Goal: Task Accomplishment & Management: Use online tool/utility

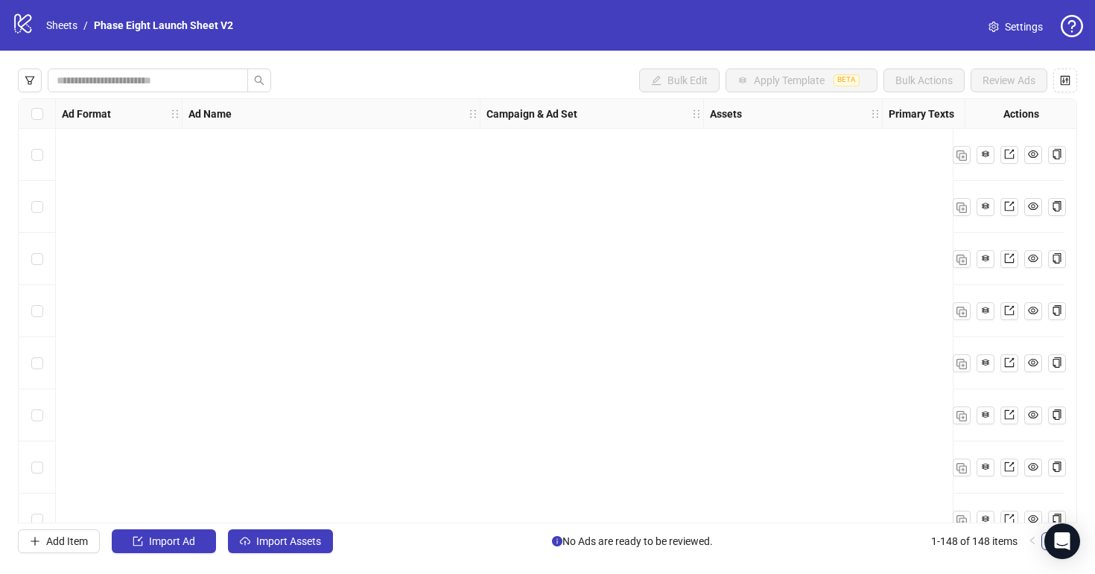
scroll to position [7329, 0]
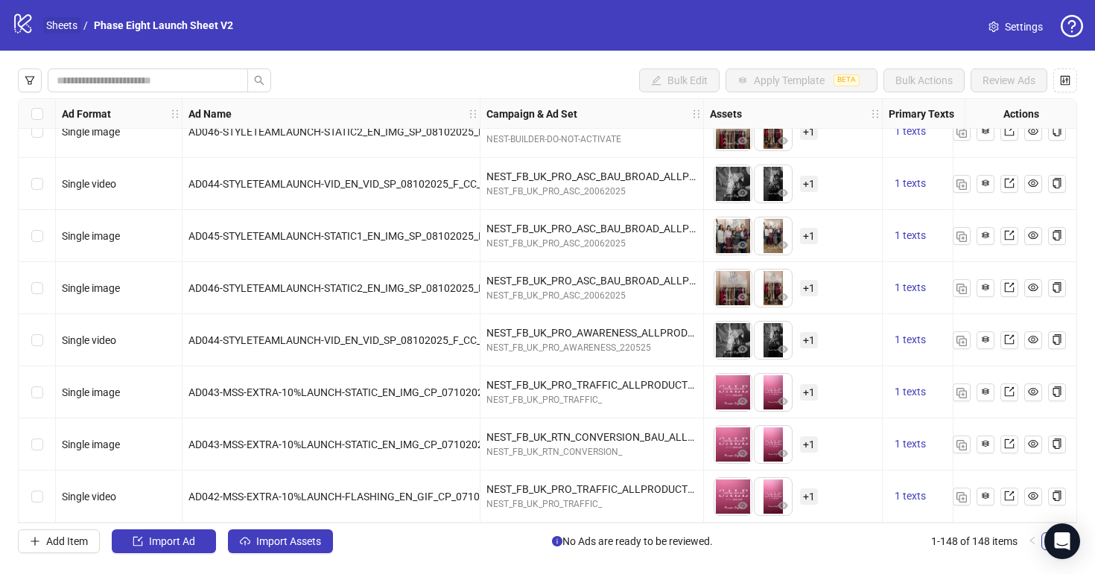
click at [72, 29] on link "Sheets" at bounding box center [61, 25] width 37 height 16
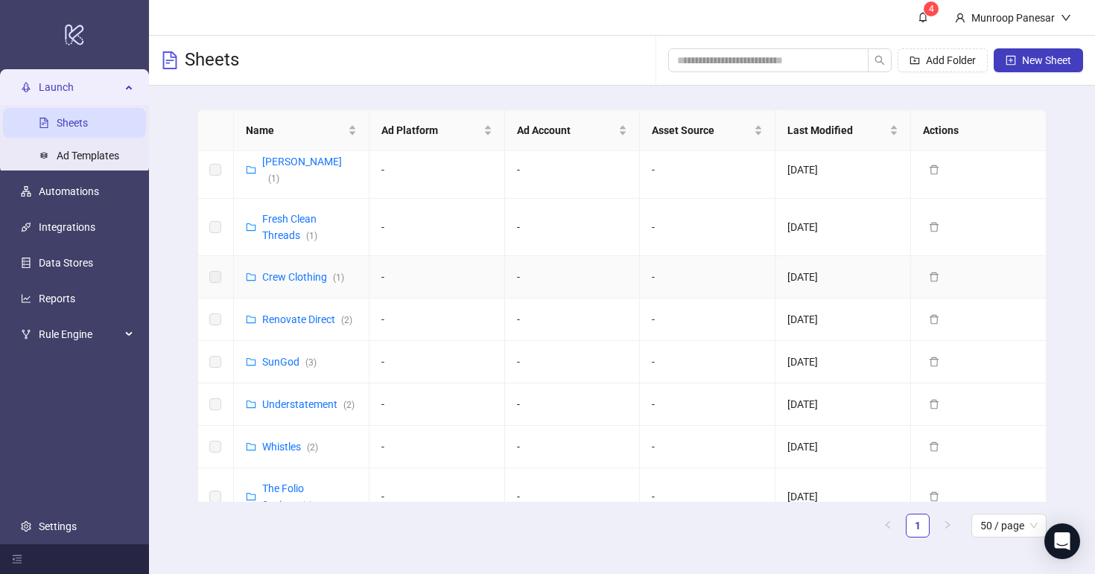
scroll to position [498, 0]
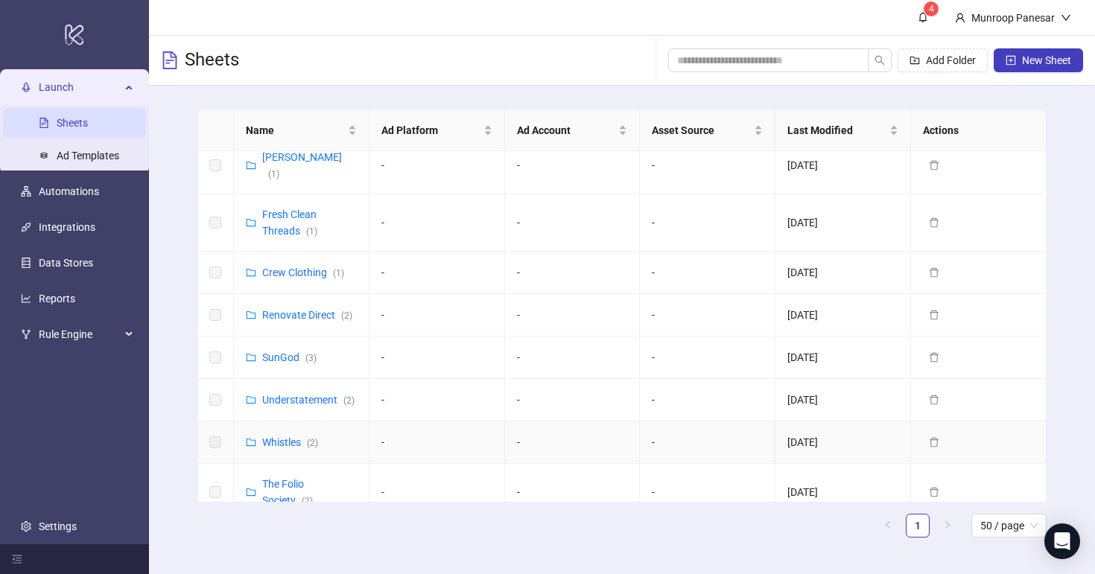
click at [288, 434] on div "Whistles ( 2 )" at bounding box center [290, 442] width 56 height 16
click at [291, 437] on link "Whistles ( 2 )" at bounding box center [290, 443] width 56 height 12
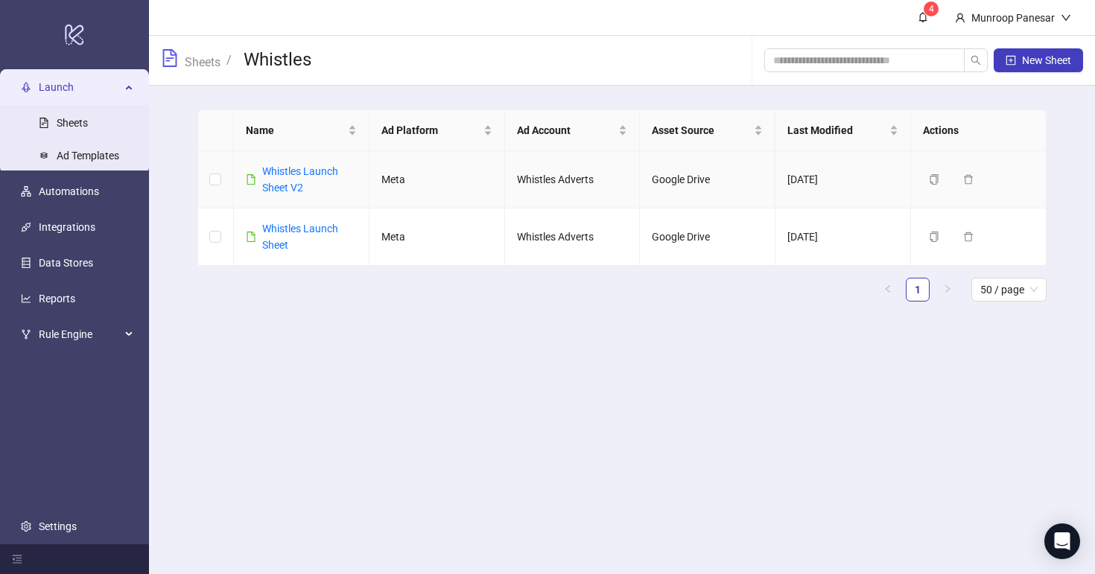
click at [293, 195] on div "Whistles Launch Sheet V2" at bounding box center [309, 179] width 95 height 33
click at [293, 190] on link "Whistles Launch Sheet V2" at bounding box center [300, 179] width 76 height 28
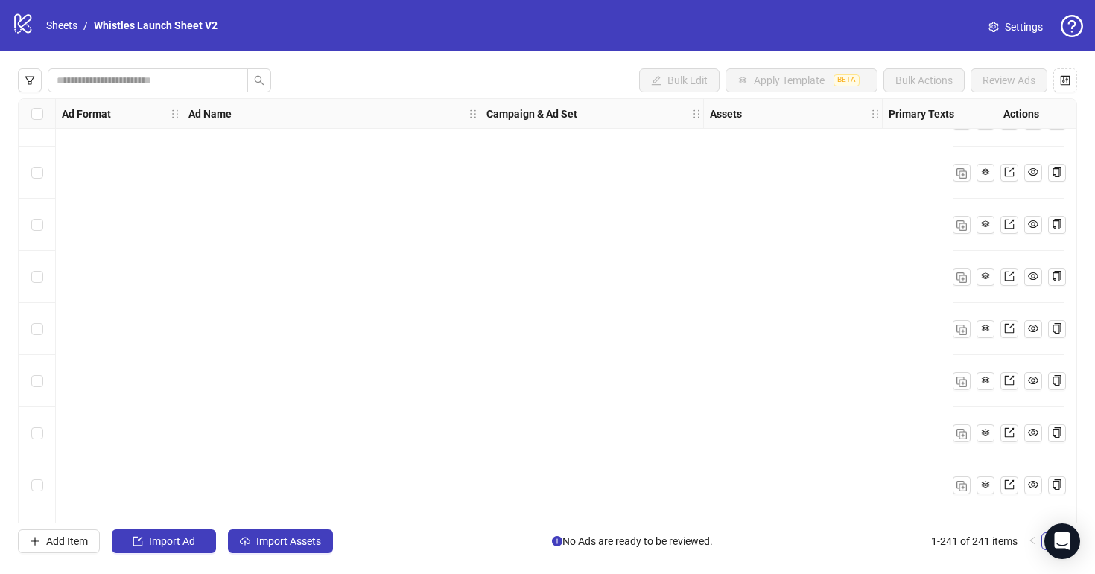
scroll to position [12178, 0]
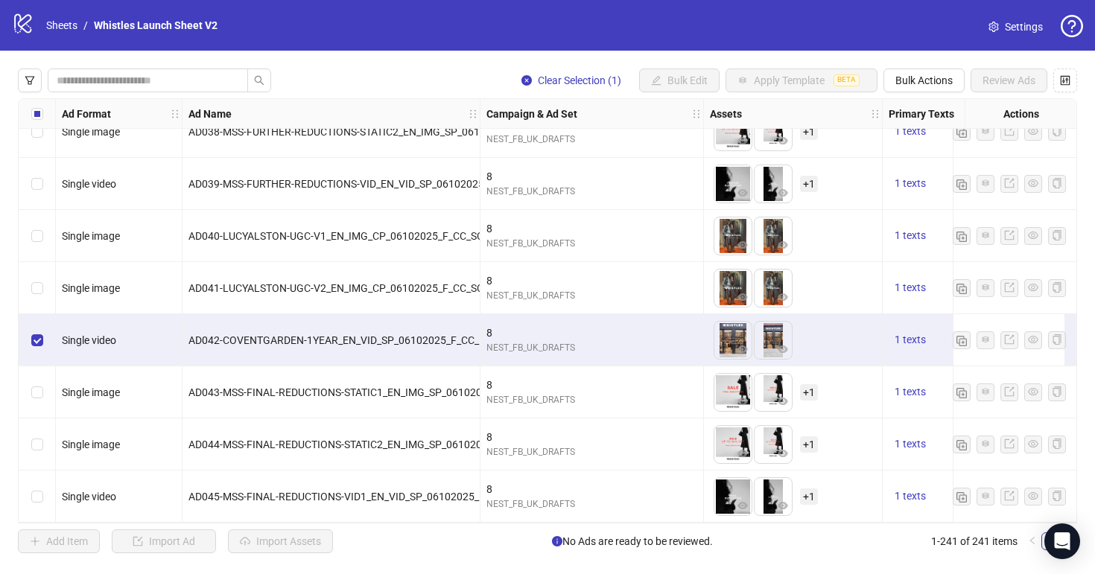
click at [898, 66] on div "Clear Selection (1) Bulk Edit Apply Template BETA Bulk Actions Review Ads Ad Fo…" at bounding box center [547, 311] width 1095 height 521
click at [900, 70] on button "Bulk Actions" at bounding box center [923, 81] width 81 height 24
click at [934, 130] on span "Duplicate" at bounding box center [945, 135] width 102 height 16
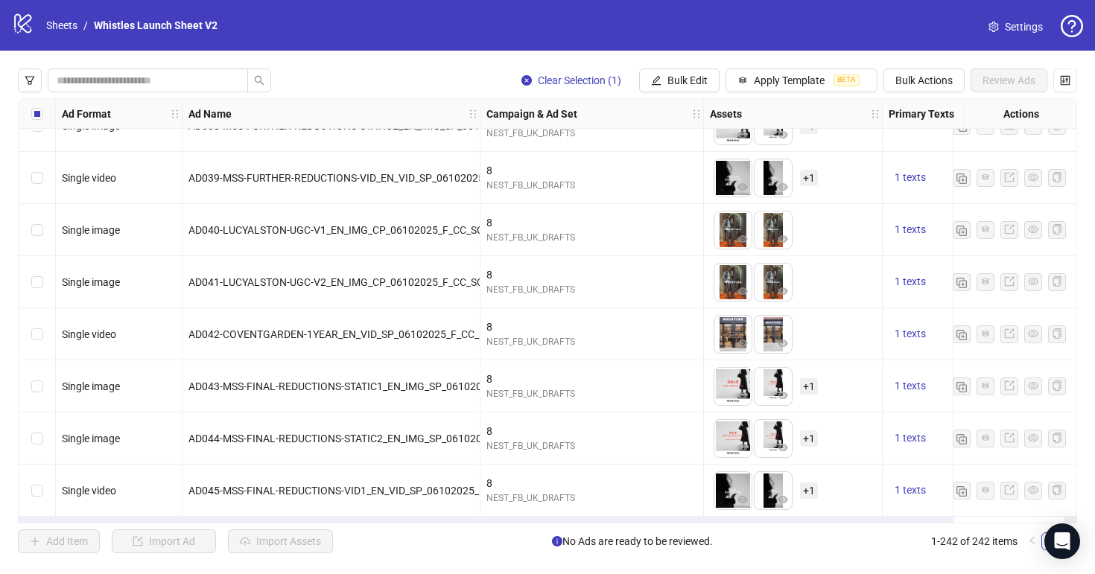
scroll to position [12231, 0]
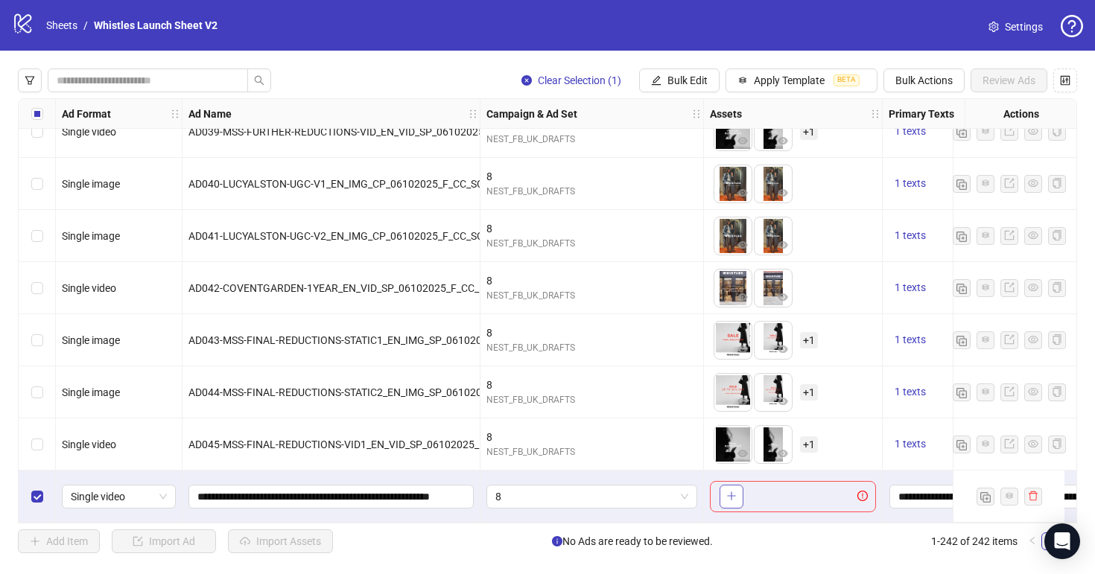
click at [734, 491] on icon "plus" at bounding box center [731, 496] width 10 height 10
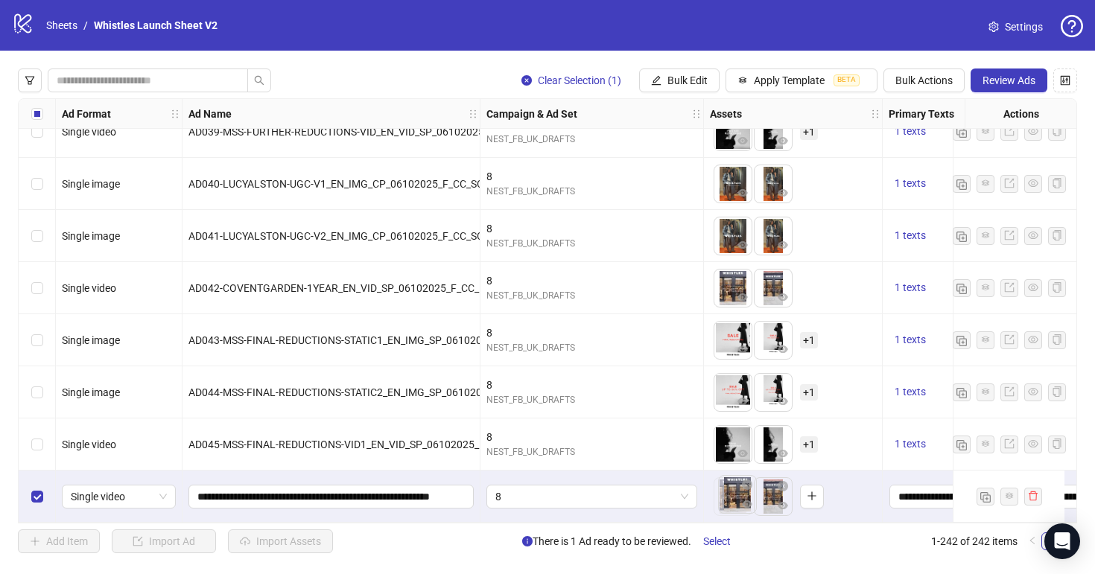
drag, startPoint x: 770, startPoint y: 505, endPoint x: 734, endPoint y: 507, distance: 36.5
click at [734, 507] on body "logo/logo-mobile Sheets / Whistles Launch Sheet V2 Settings Clear Selection (1)…" at bounding box center [547, 287] width 1095 height 574
click at [574, 501] on span "8" at bounding box center [591, 497] width 193 height 22
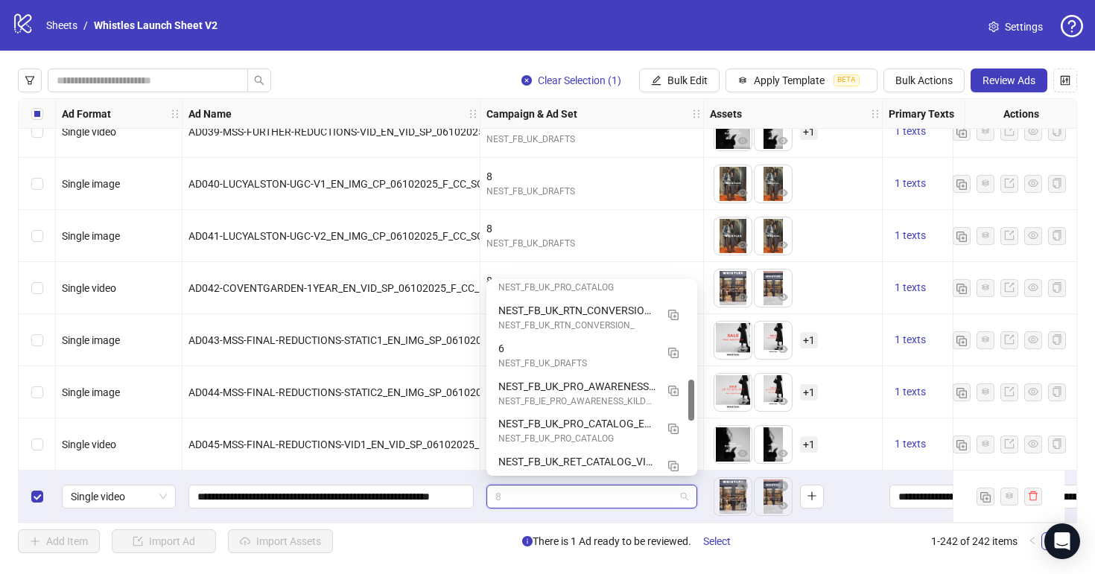
scroll to position [445, 0]
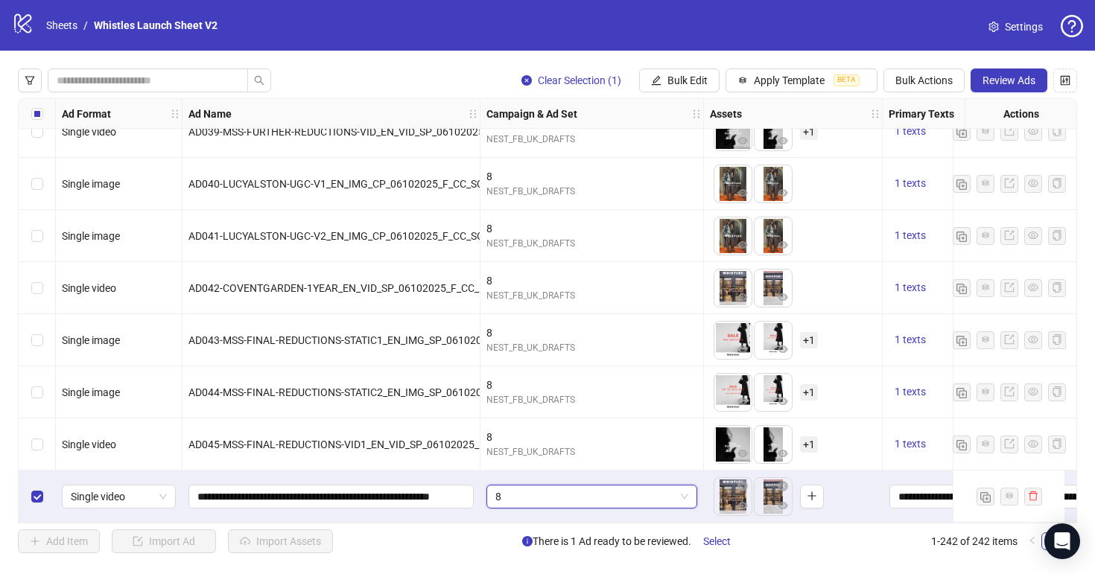
click at [568, 495] on span "8" at bounding box center [591, 497] width 193 height 22
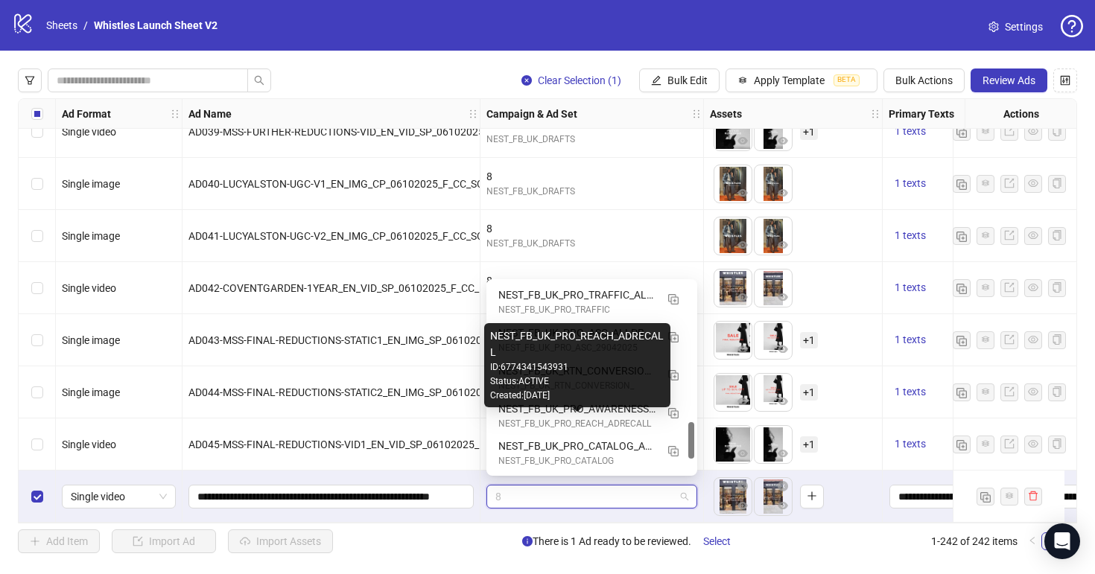
scroll to position [723, 0]
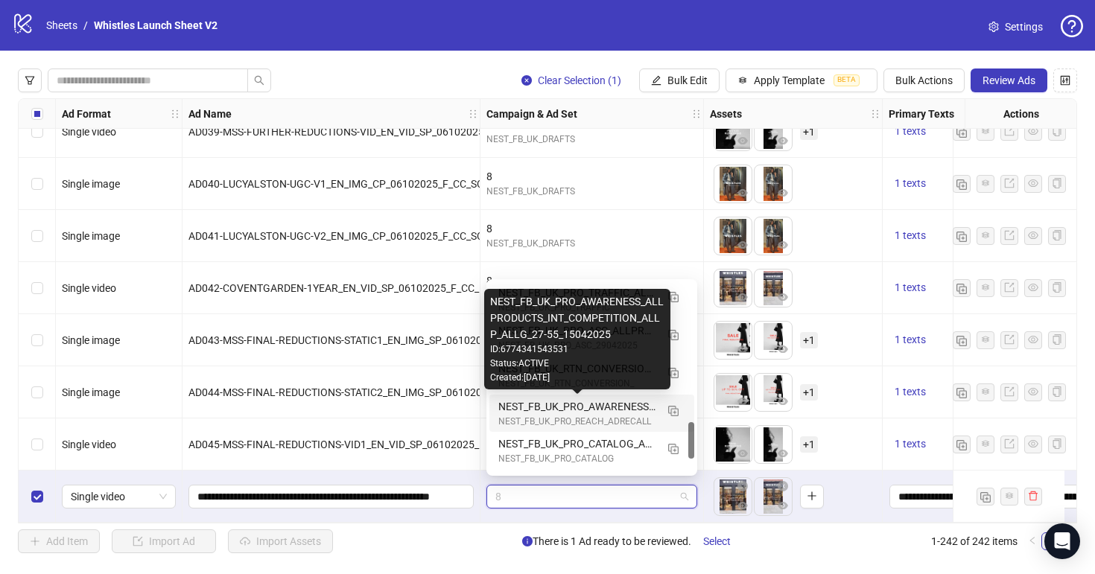
click at [603, 405] on div "NEST_FB_UK_PRO_AWARENESS_ALLPRODUCTS_INT_COMPETITION_ALLP_ALLG_27-55_15042025" at bounding box center [576, 407] width 157 height 16
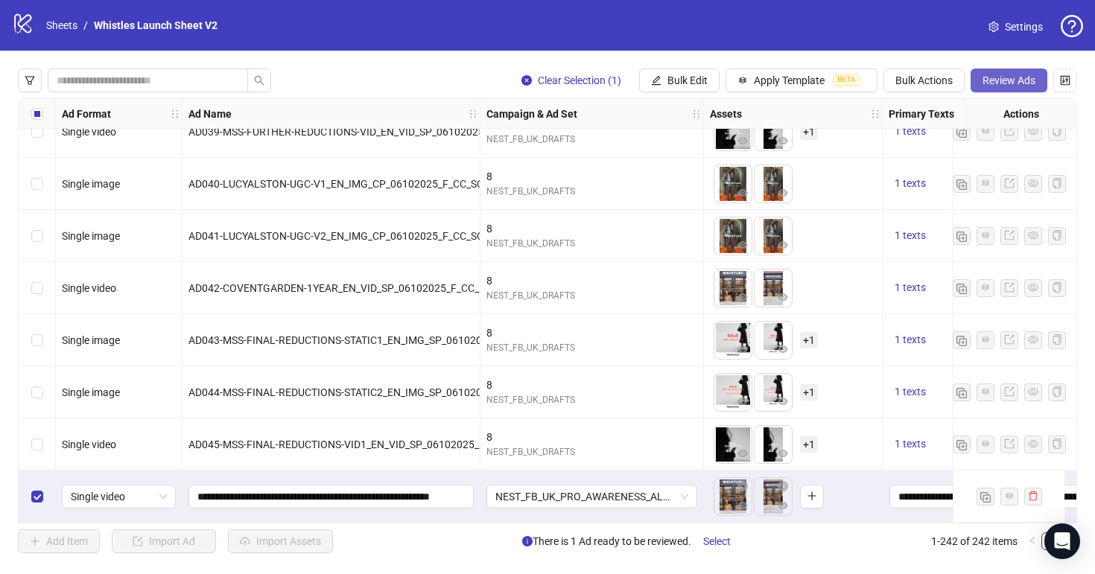
click at [1011, 76] on span "Review Ads" at bounding box center [1009, 80] width 53 height 12
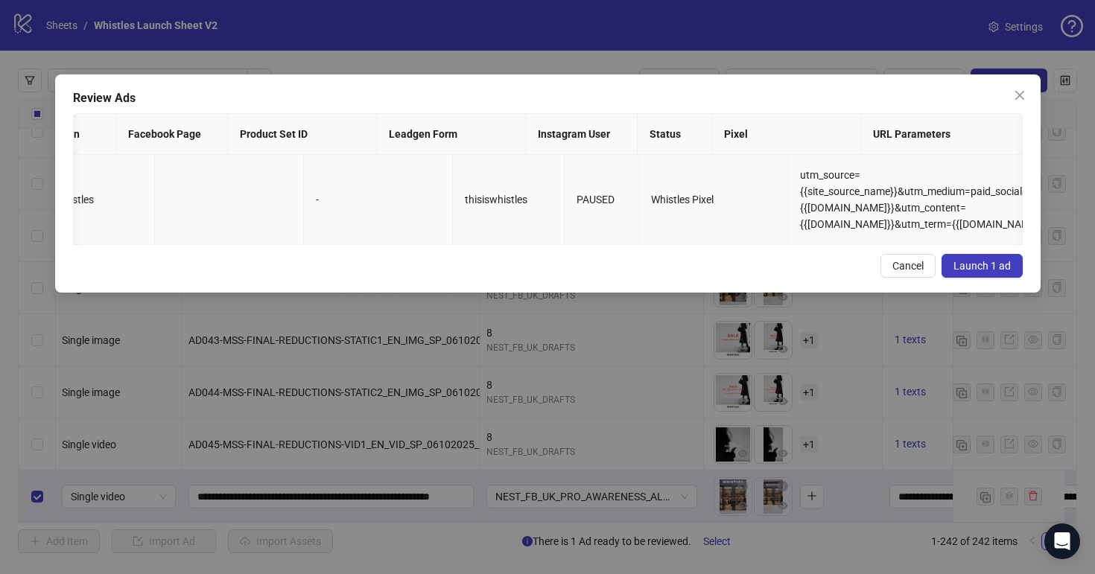
scroll to position [0, 2504]
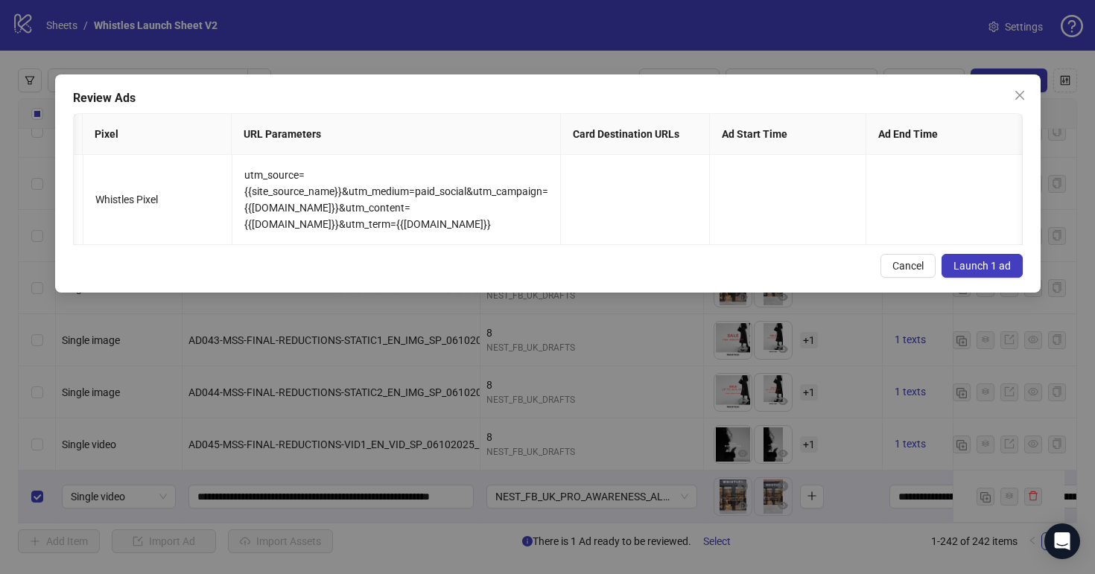
click at [1003, 266] on span "Launch 1 ad" at bounding box center [981, 266] width 57 height 12
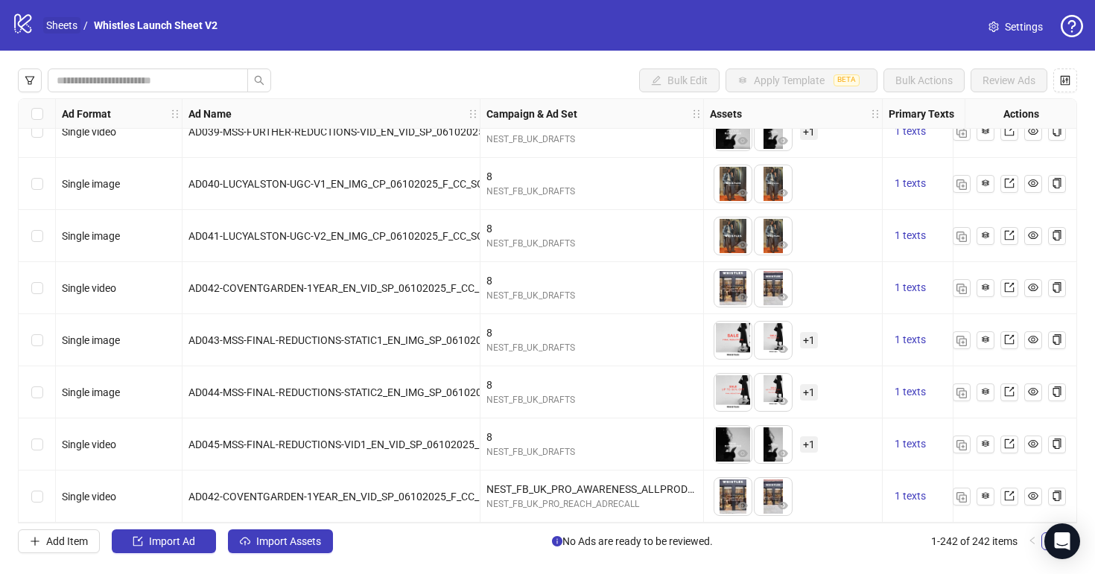
click at [68, 21] on link "Sheets" at bounding box center [61, 25] width 37 height 16
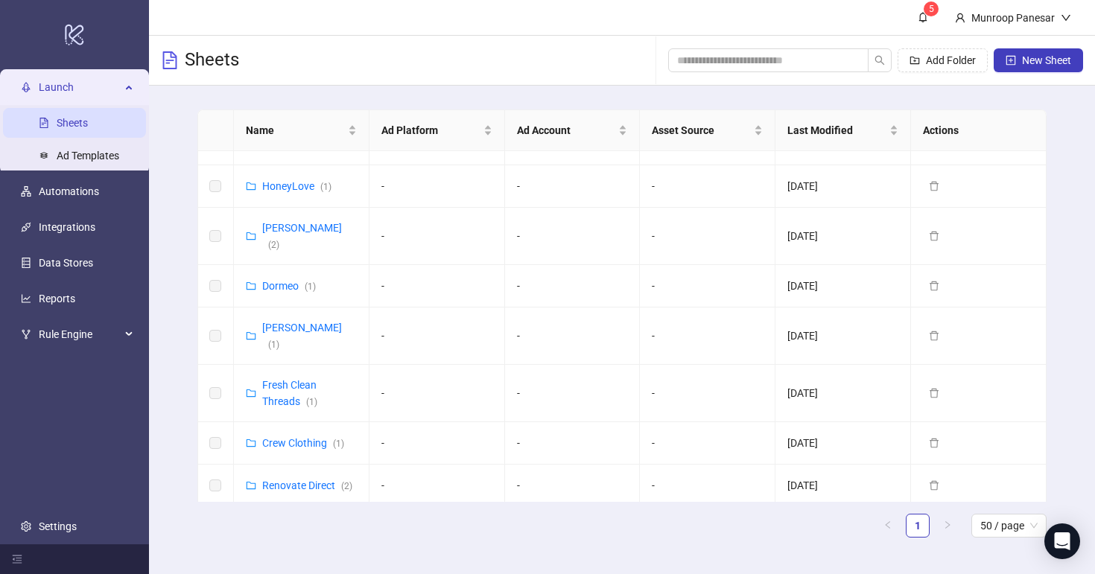
scroll to position [334, 0]
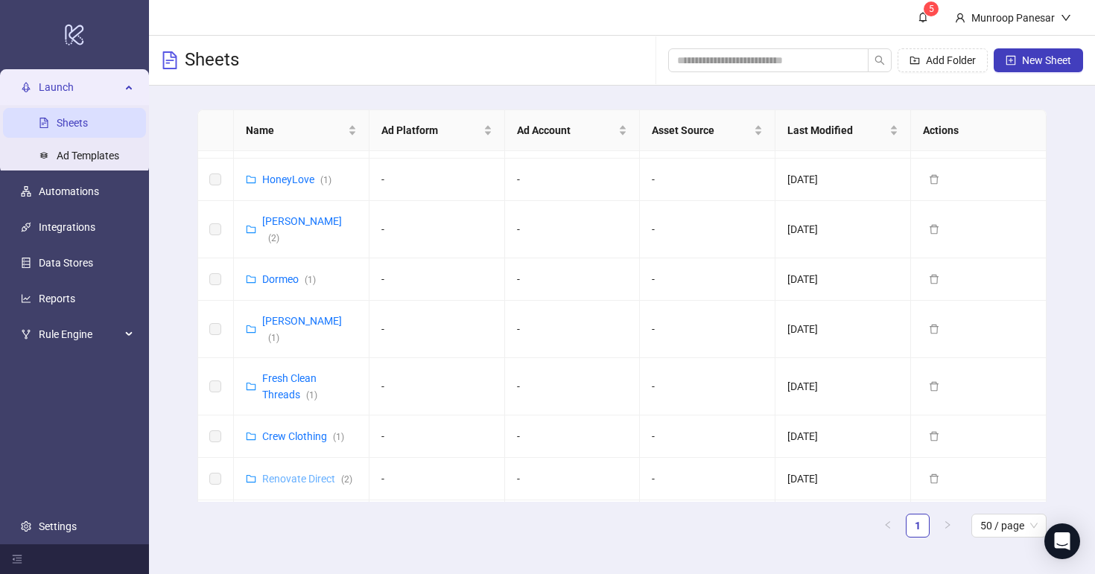
click at [316, 473] on link "Renovate Direct ( 2 )" at bounding box center [307, 479] width 90 height 12
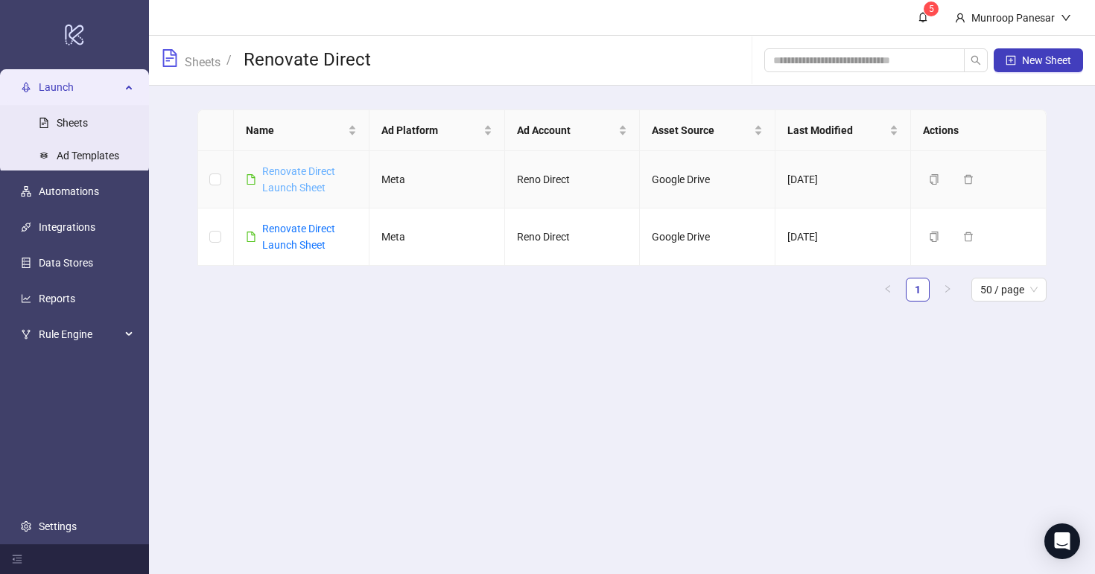
click at [298, 184] on link "Renovate Direct Launch Sheet" at bounding box center [298, 179] width 73 height 28
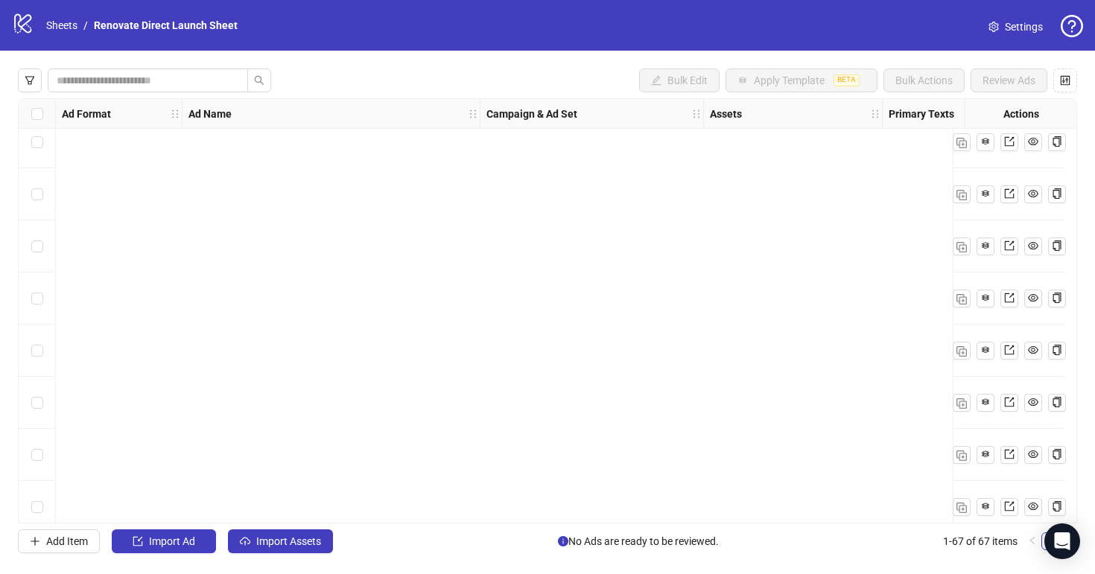
scroll to position [3106, 0]
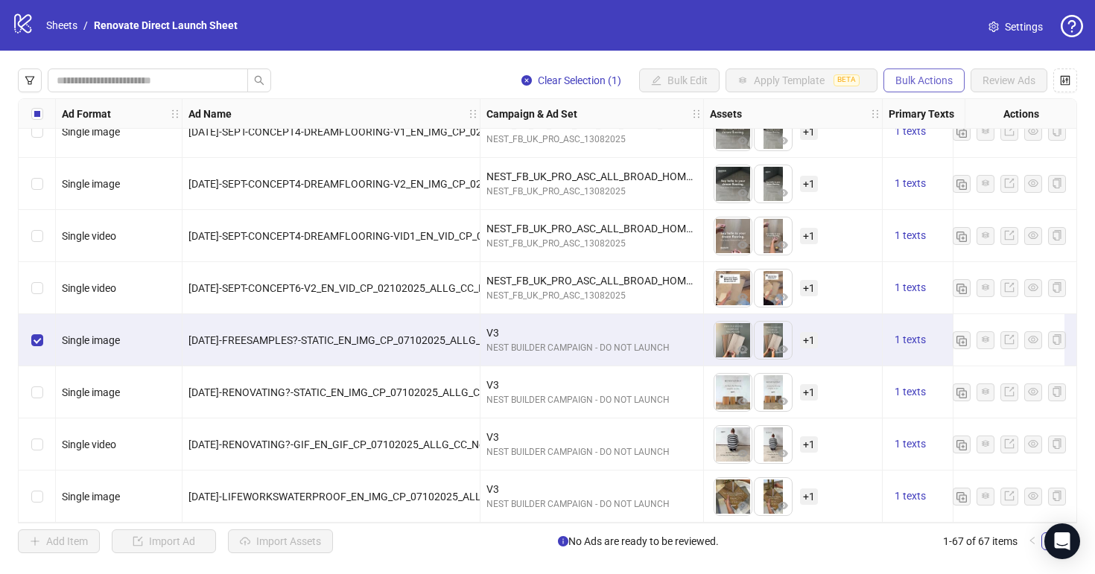
click at [930, 81] on span "Bulk Actions" at bounding box center [923, 80] width 57 height 12
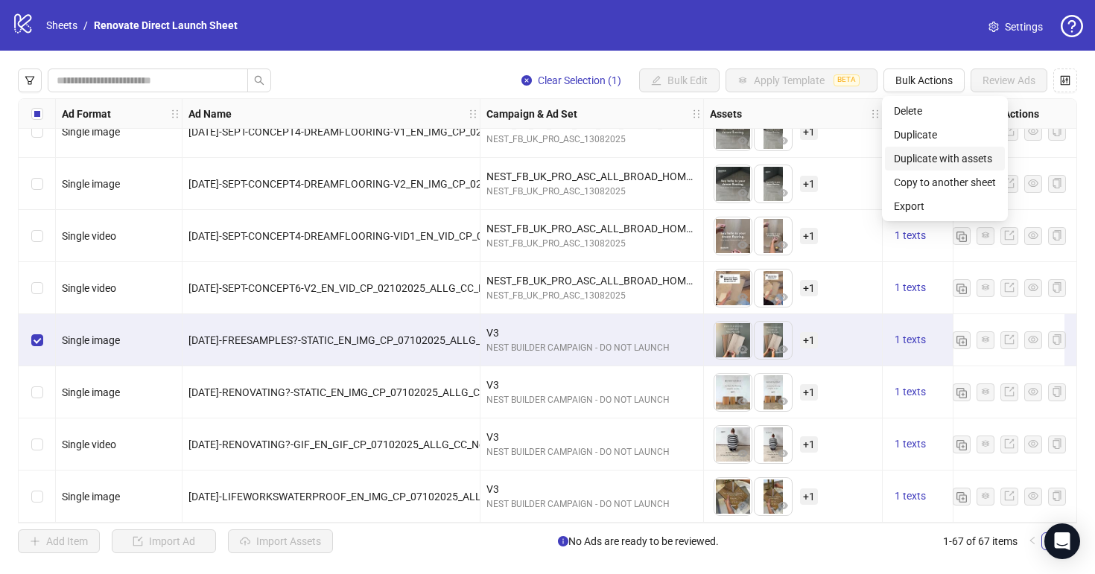
click at [968, 153] on span "Duplicate with assets" at bounding box center [945, 158] width 102 height 16
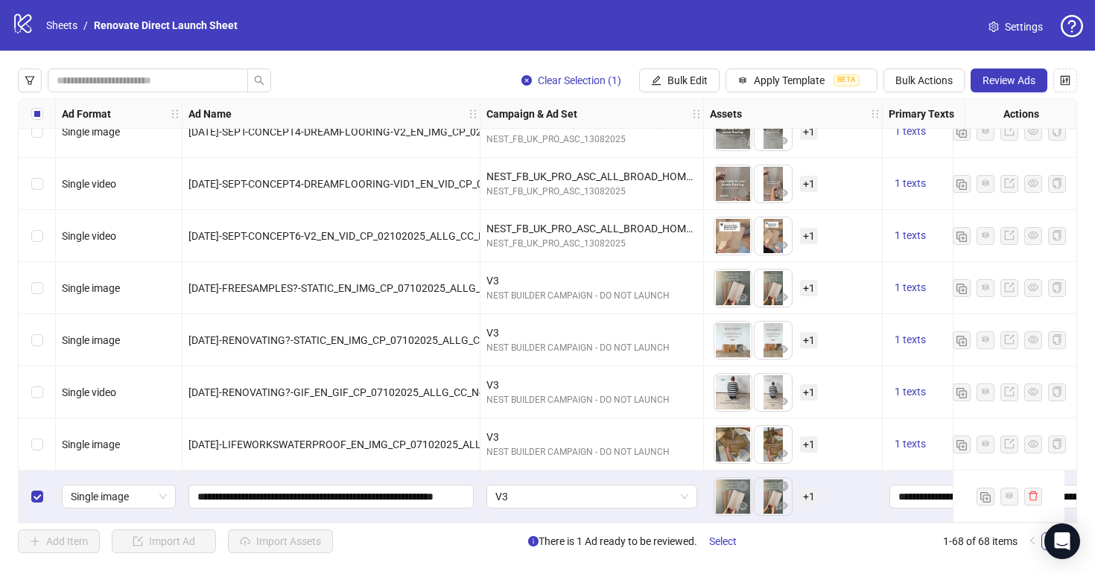
scroll to position [3158, 0]
click at [549, 504] on div "V3" at bounding box center [591, 497] width 223 height 52
click at [547, 495] on span "V3" at bounding box center [591, 497] width 193 height 22
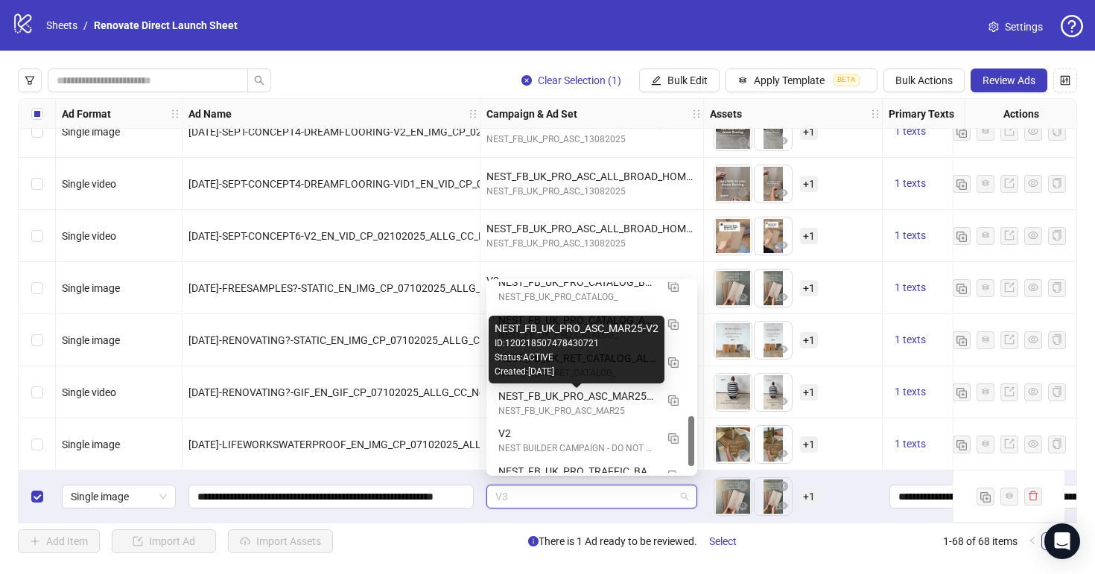
scroll to position [531, 0]
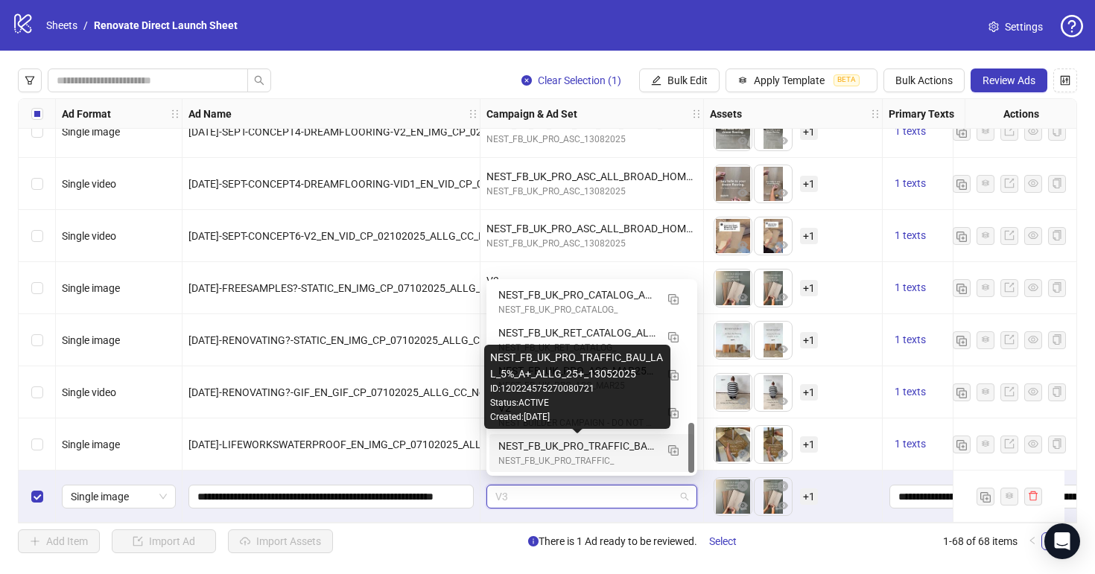
click at [554, 451] on div "NEST_FB_UK_PRO_TRAFFIC_BAU_LAL_5%_A+_ALLG_25+_13052025" at bounding box center [576, 446] width 157 height 16
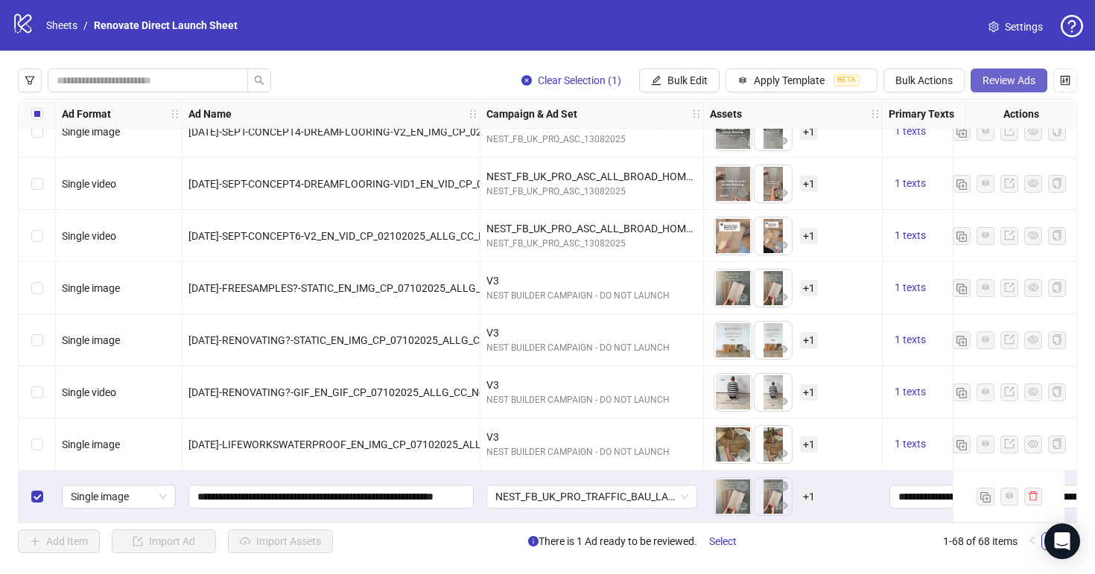
click at [983, 84] on span "Review Ads" at bounding box center [1009, 80] width 53 height 12
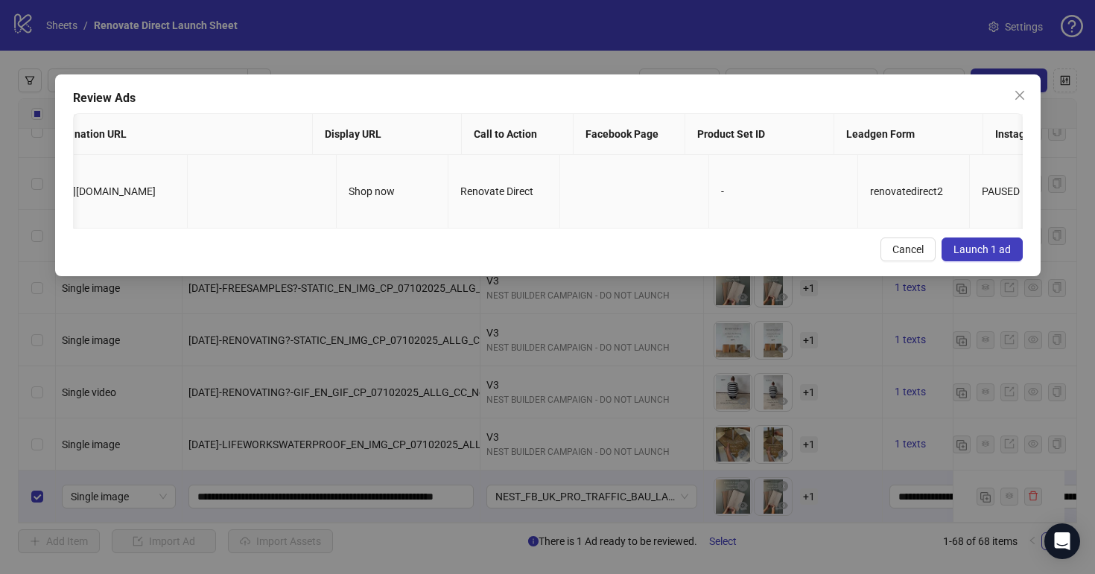
scroll to position [0, 1937]
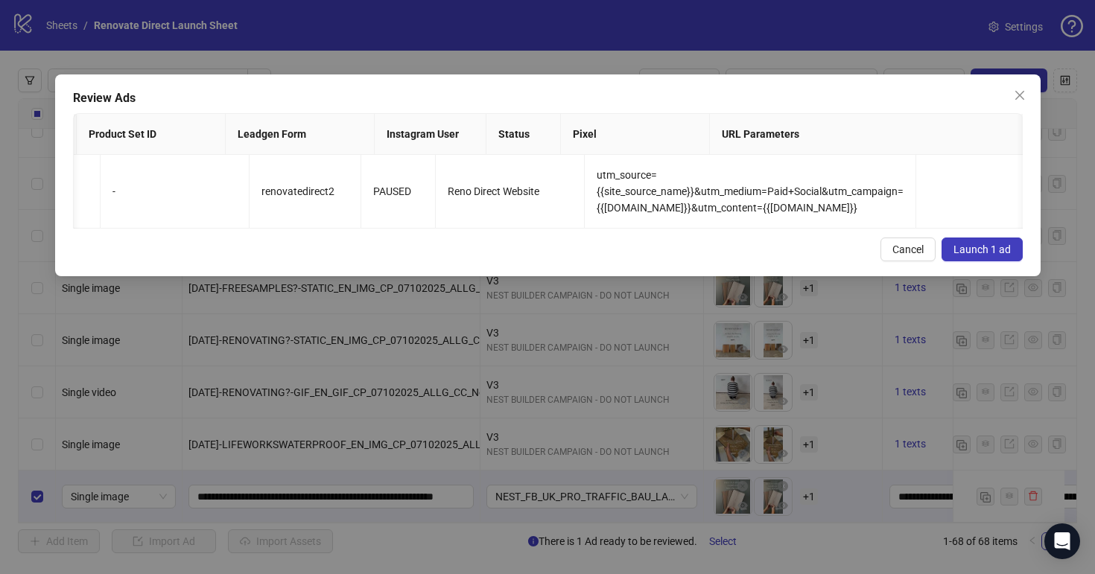
click at [1008, 245] on span "Launch 1 ad" at bounding box center [981, 250] width 57 height 12
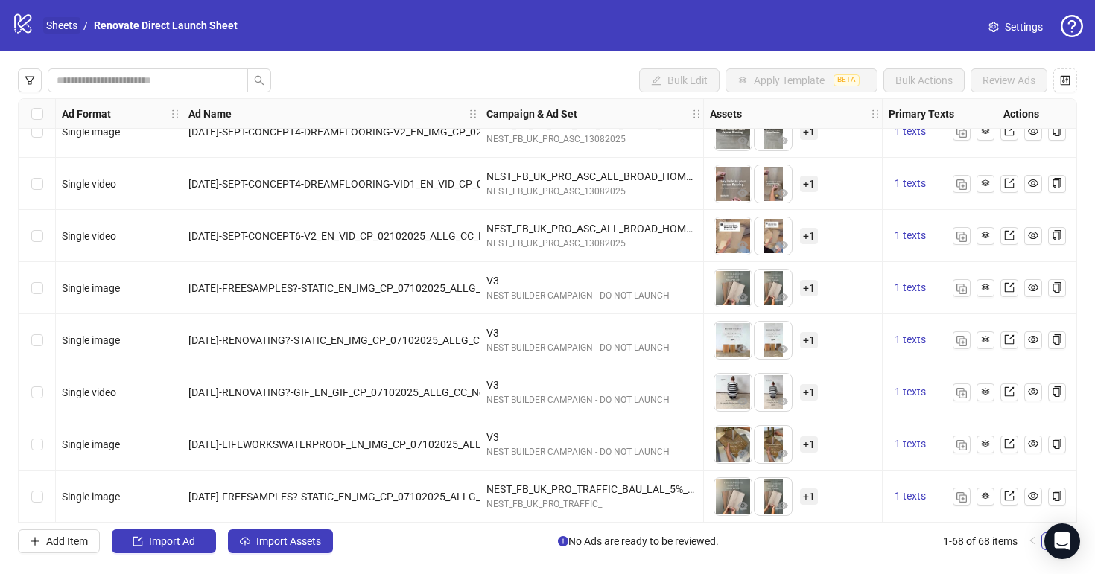
click at [63, 30] on link "Sheets" at bounding box center [61, 25] width 37 height 16
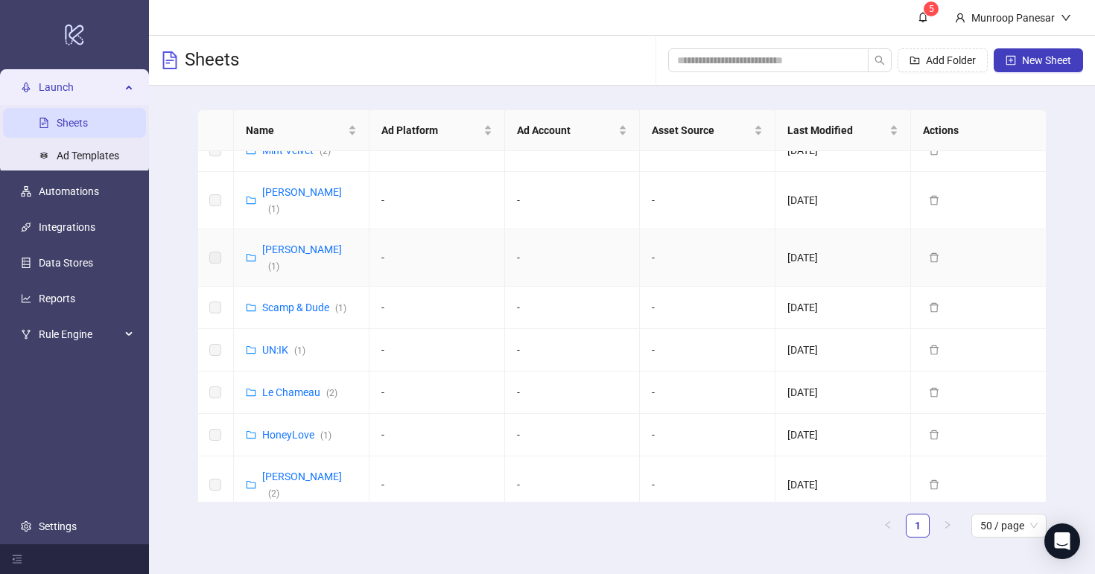
scroll to position [83, 0]
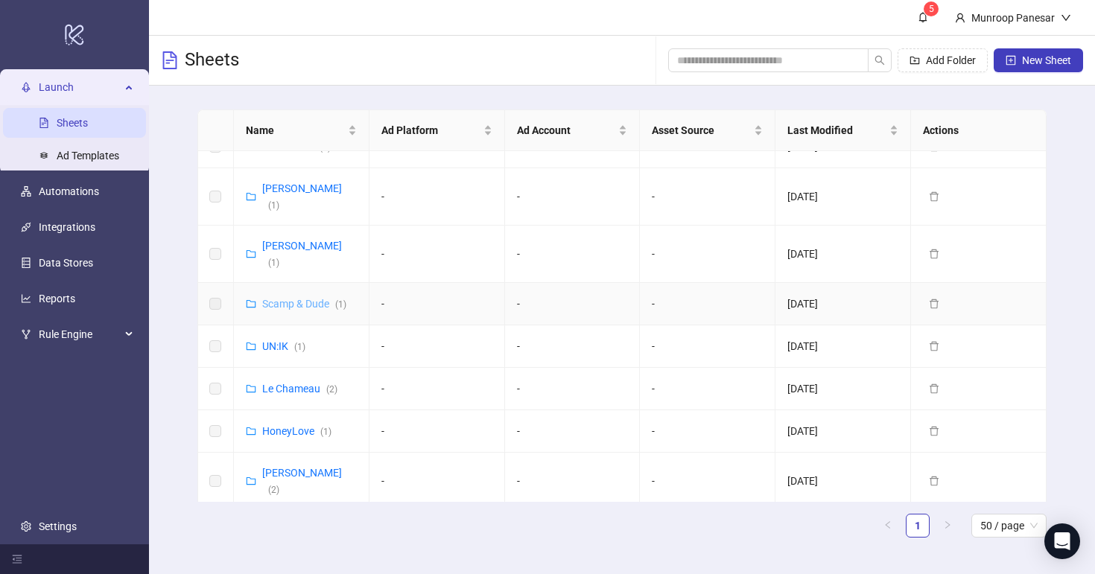
click at [302, 298] on link "Scamp & Dude ( 1 )" at bounding box center [304, 304] width 84 height 12
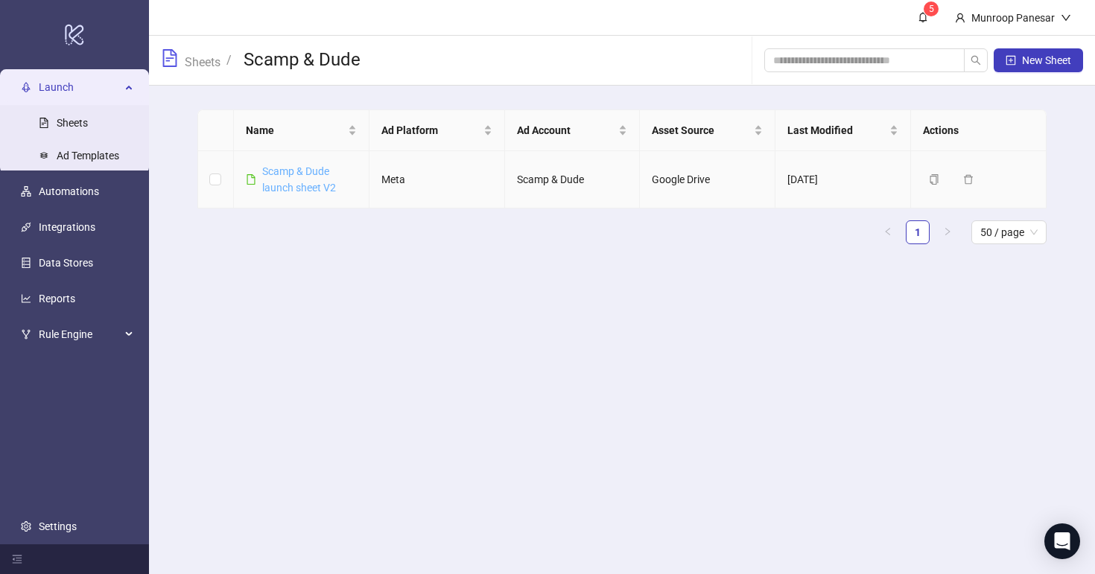
click at [326, 183] on link "Scamp & Dude launch sheet V2" at bounding box center [299, 179] width 74 height 28
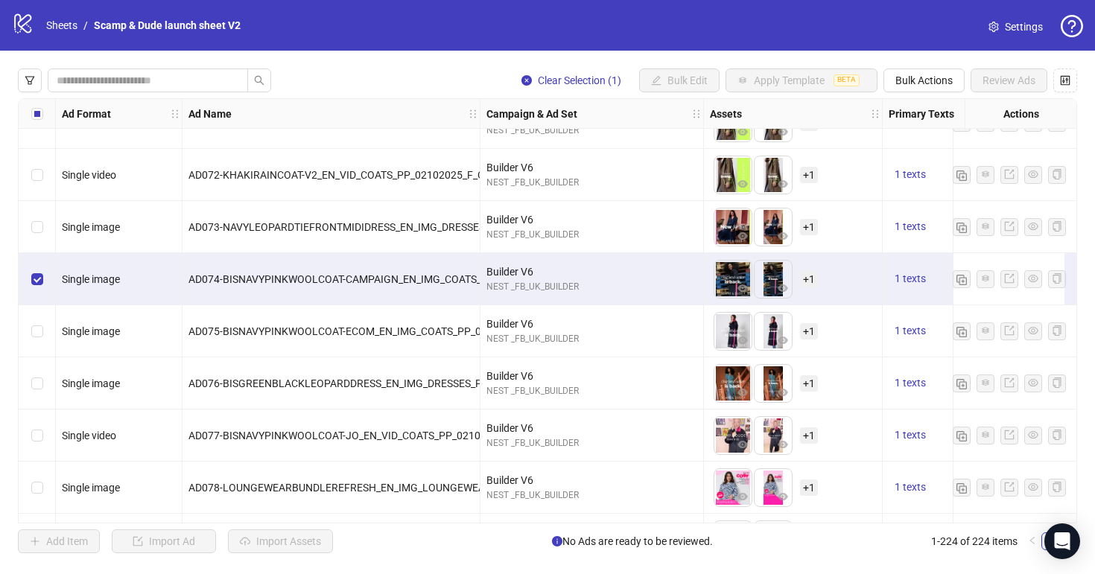
scroll to position [11244, 0]
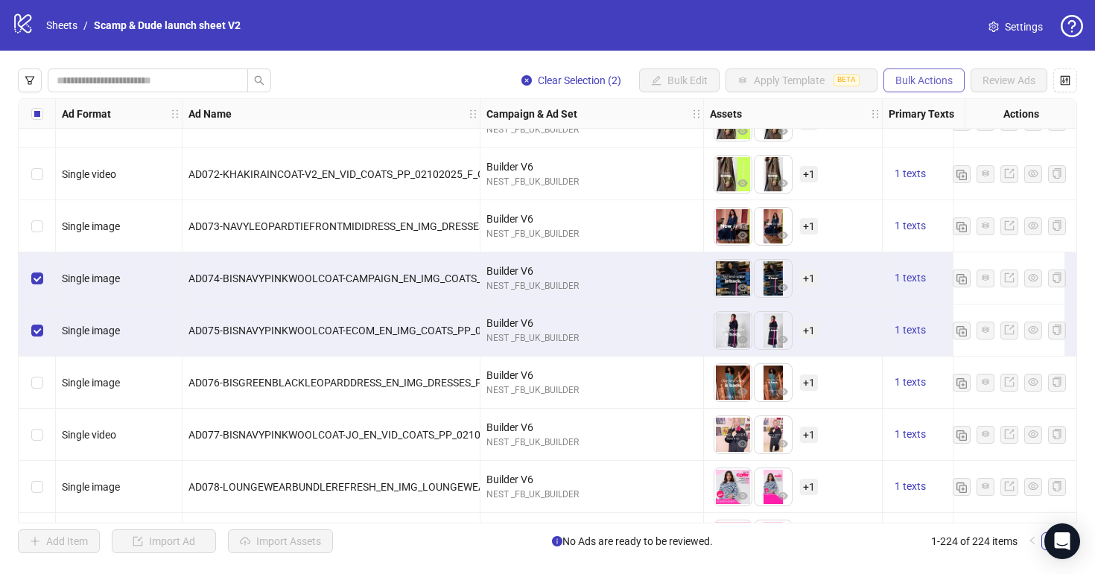
click at [933, 73] on button "Bulk Actions" at bounding box center [923, 81] width 81 height 24
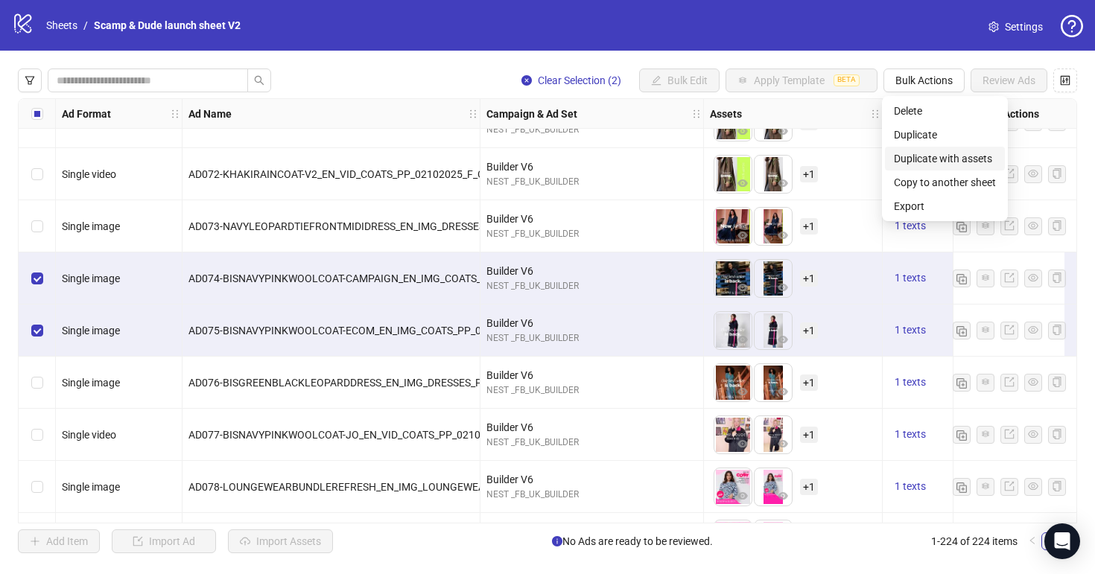
click at [948, 156] on span "Duplicate with assets" at bounding box center [945, 158] width 102 height 16
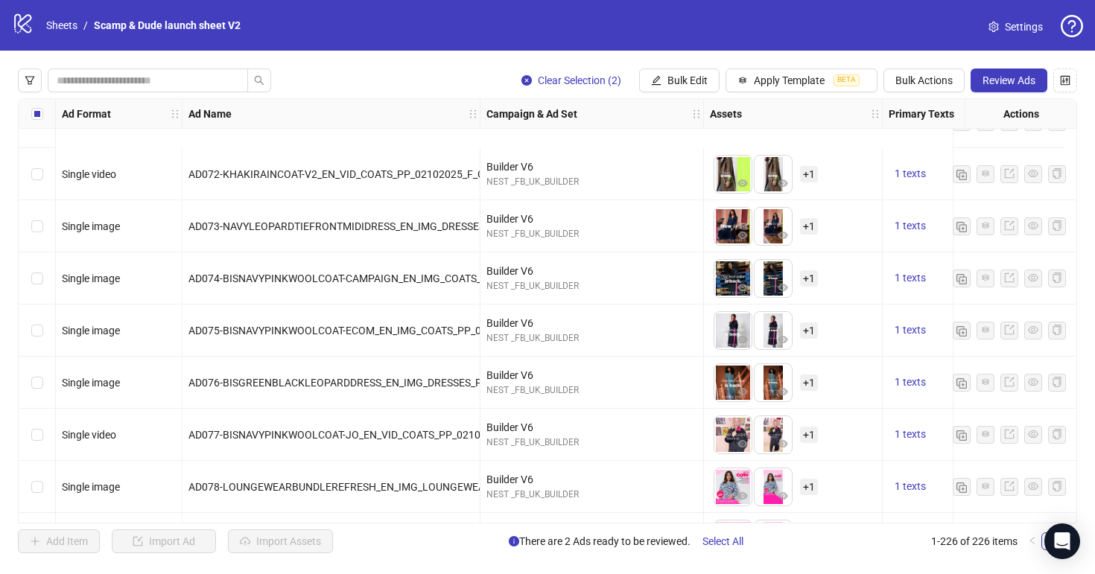
scroll to position [11396, 0]
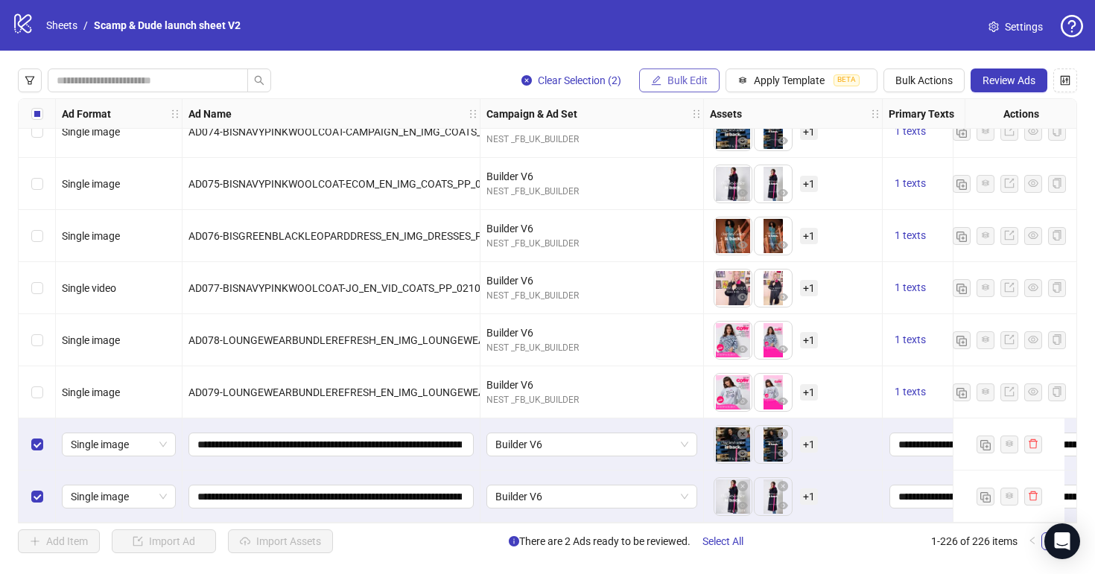
click at [670, 80] on span "Bulk Edit" at bounding box center [687, 80] width 40 height 12
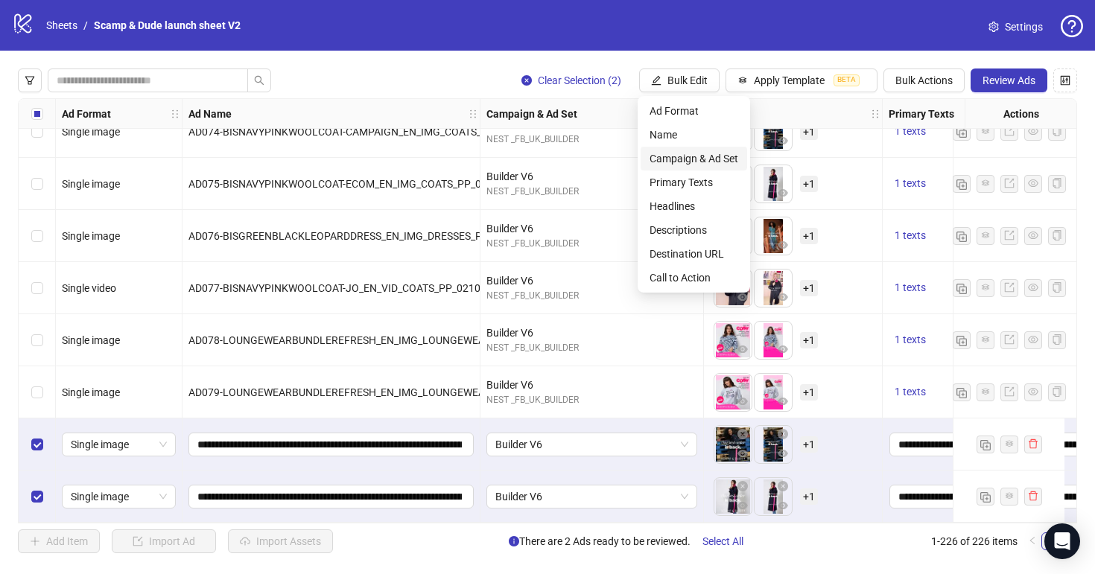
click at [716, 156] on span "Campaign & Ad Set" at bounding box center [694, 158] width 89 height 16
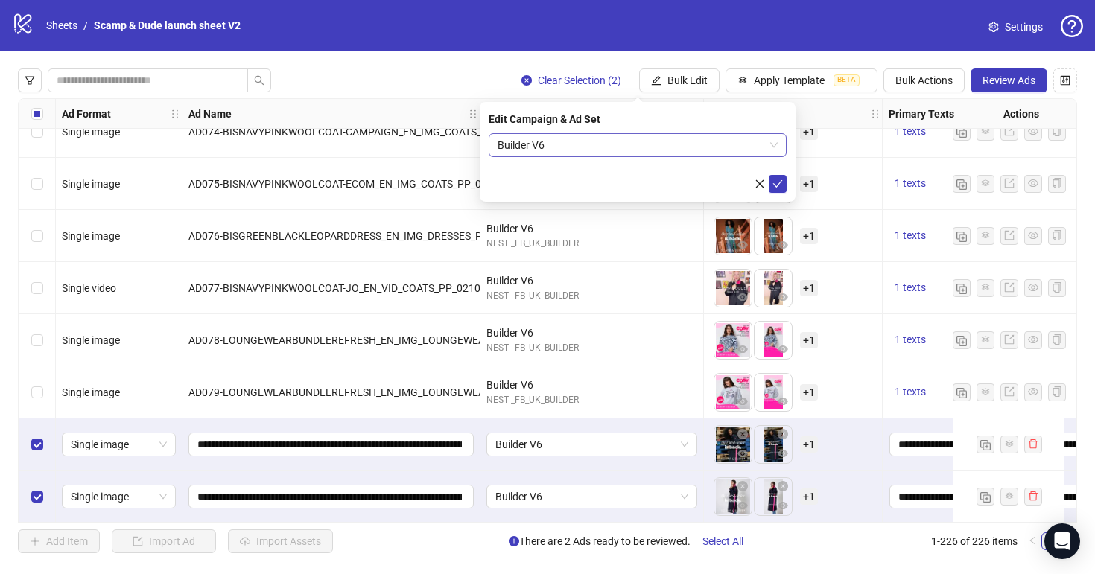
click at [684, 151] on span "Builder V6" at bounding box center [638, 145] width 280 height 22
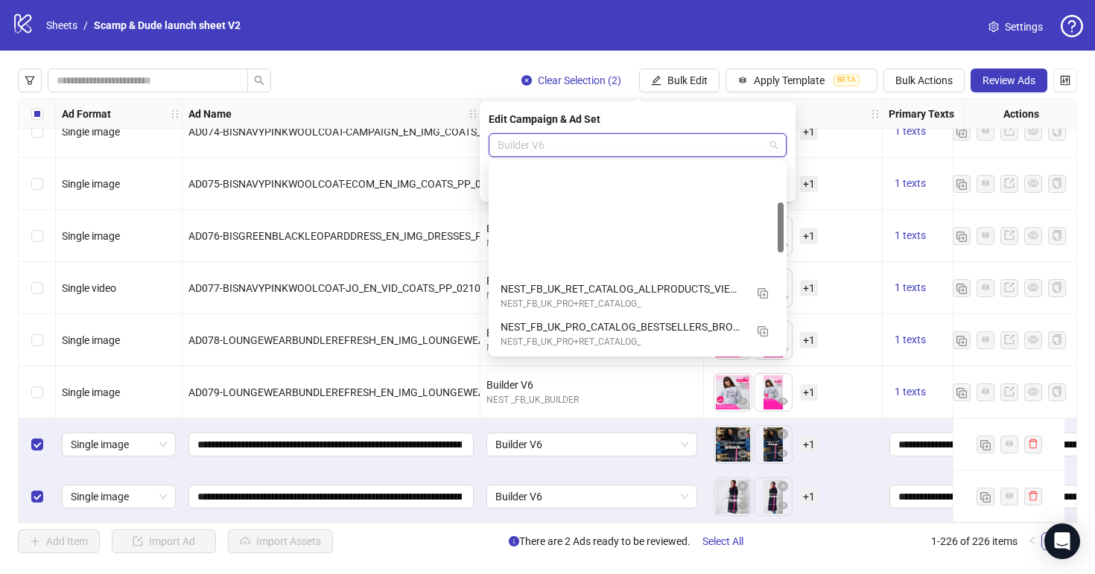
scroll to position [151, 0]
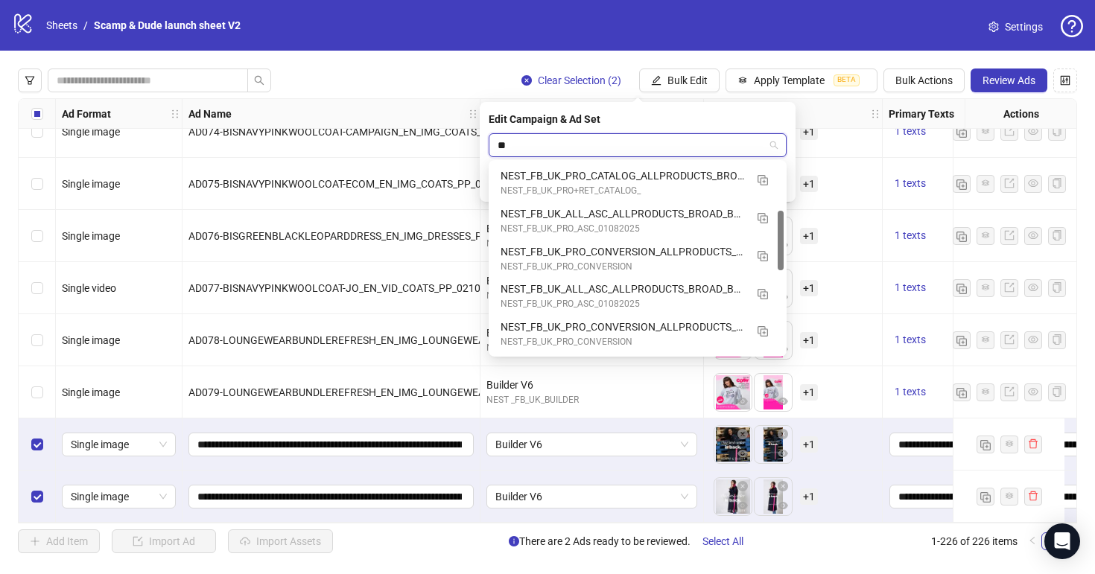
type input "*"
type input "*******"
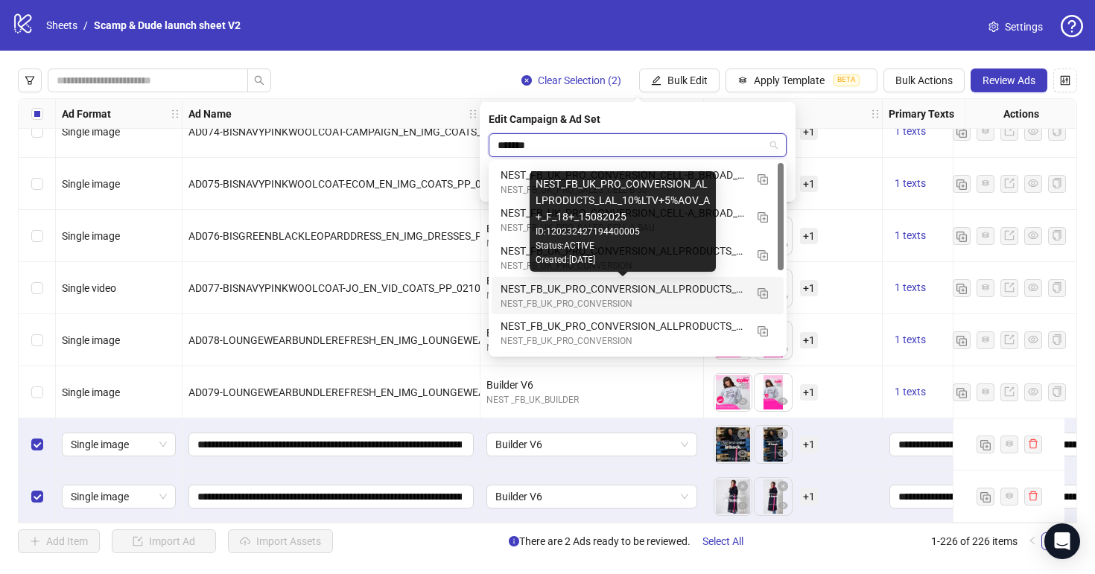
click at [575, 284] on div "NEST_FB_UK_PRO_CONVERSION_ALLPRODUCTS_LAL_10%LTV+5%AOV_A+_F_18+_15082025" at bounding box center [623, 289] width 244 height 16
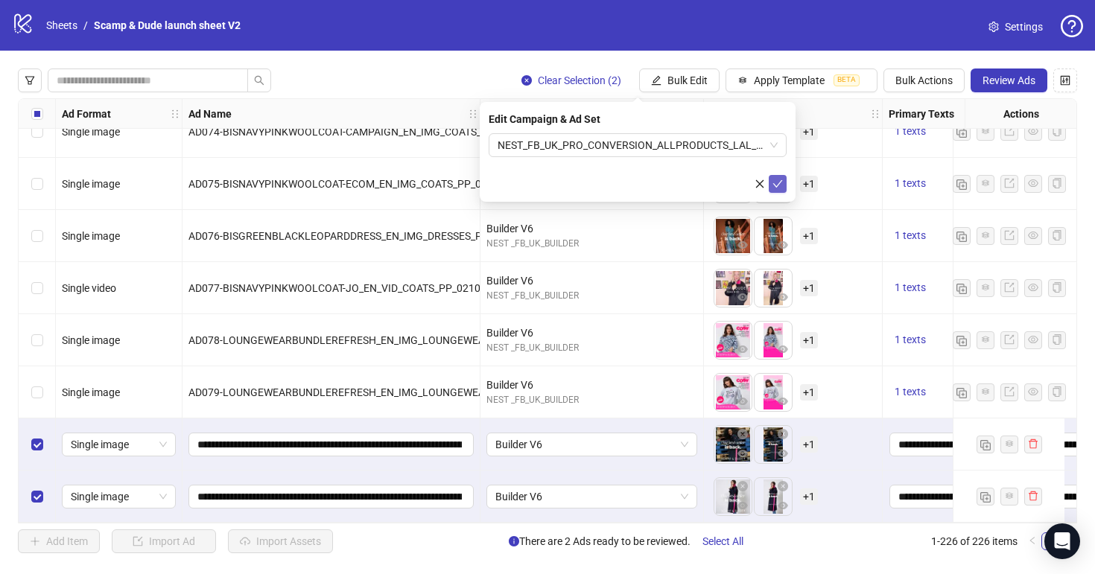
click at [779, 185] on icon "check" at bounding box center [777, 184] width 10 height 10
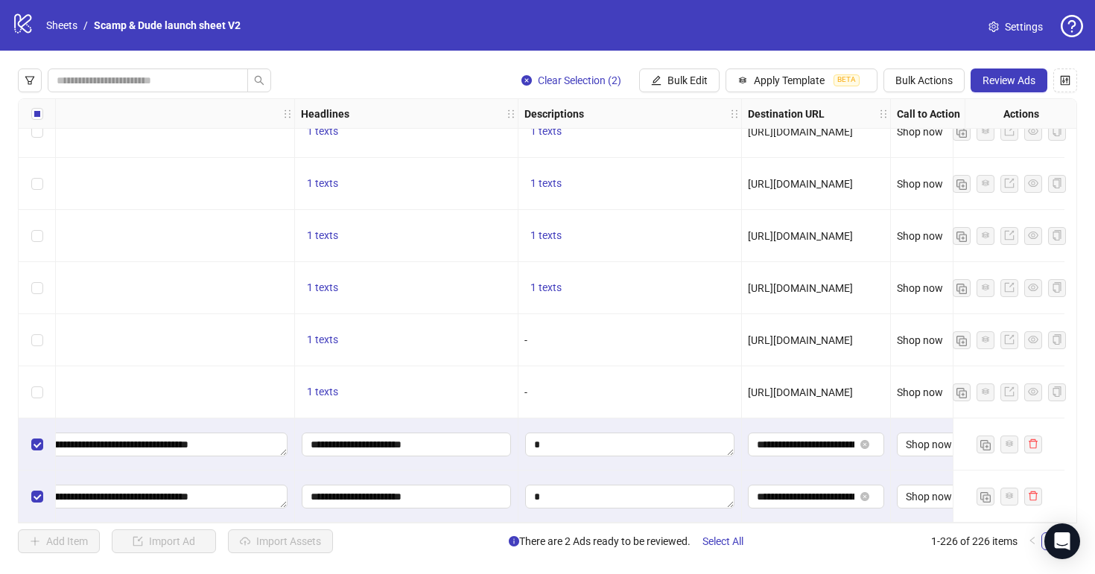
scroll to position [11396, 1160]
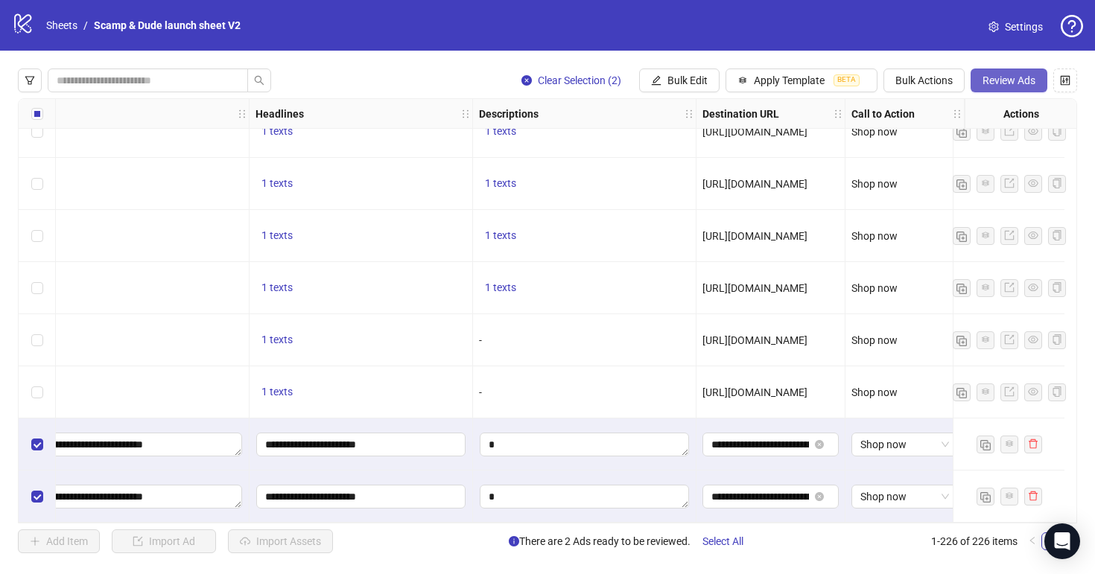
click at [999, 77] on span "Review Ads" at bounding box center [1009, 80] width 53 height 12
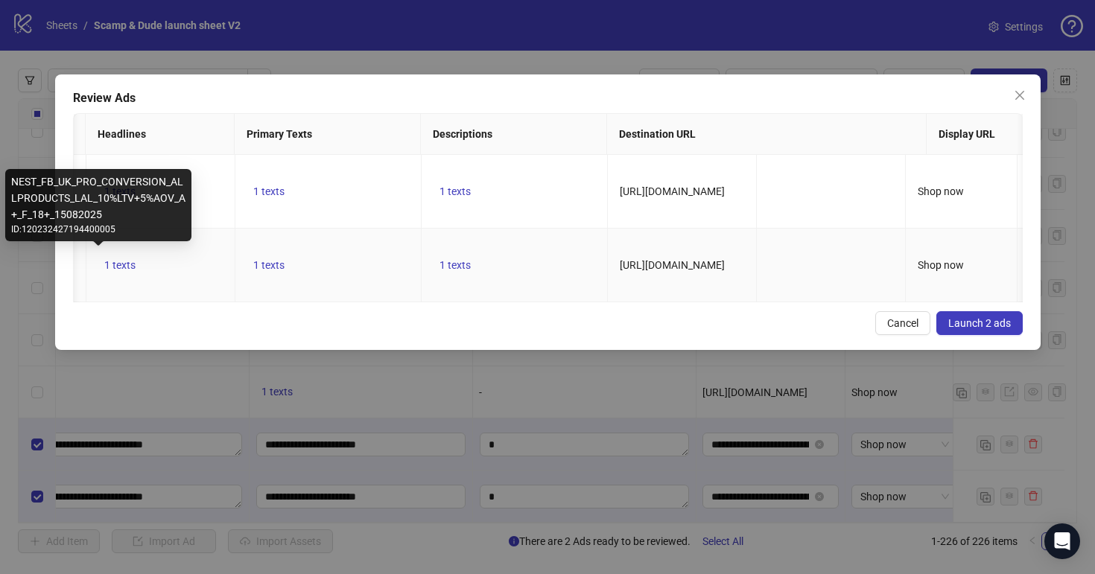
scroll to position [0, 1342]
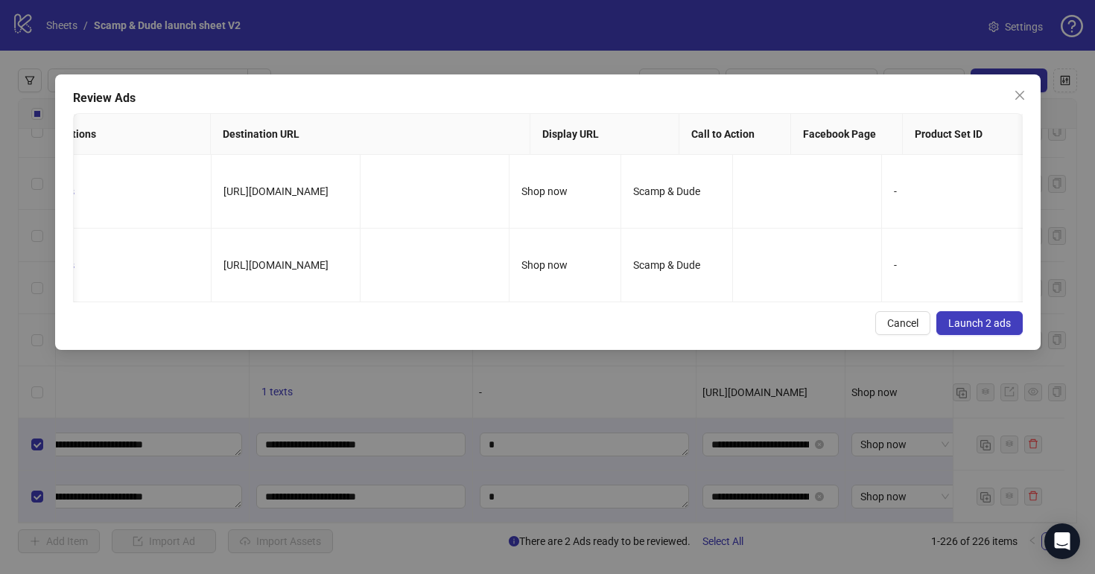
click at [1011, 321] on button "Launch 2 ads" at bounding box center [979, 323] width 86 height 24
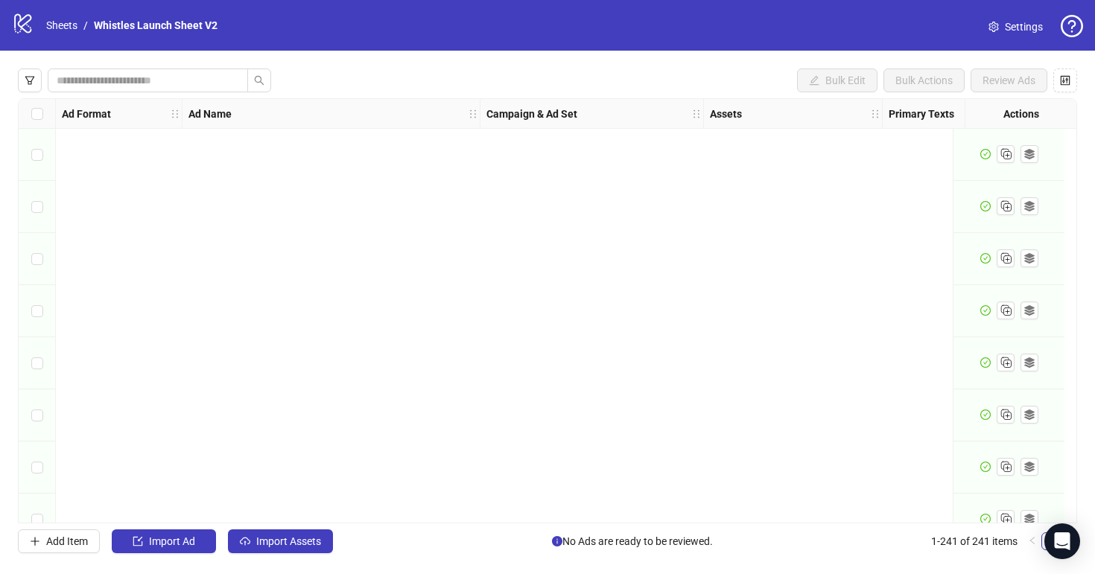
scroll to position [12178, 0]
